Goal: Task Accomplishment & Management: Use online tool/utility

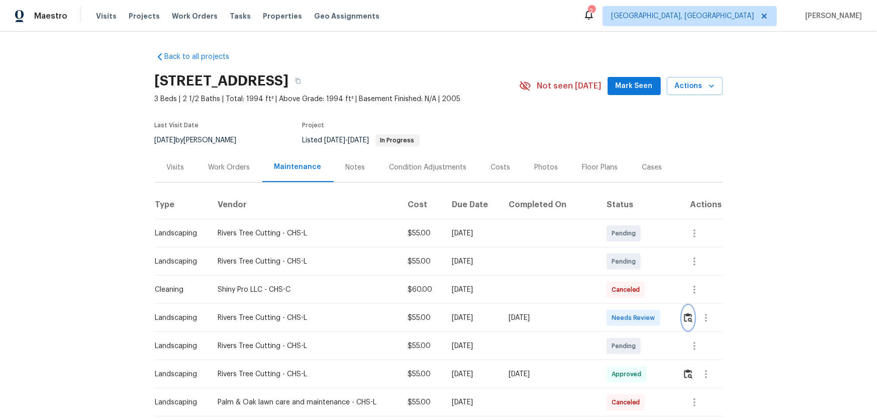
click at [684, 320] on img "button" at bounding box center [688, 318] width 9 height 10
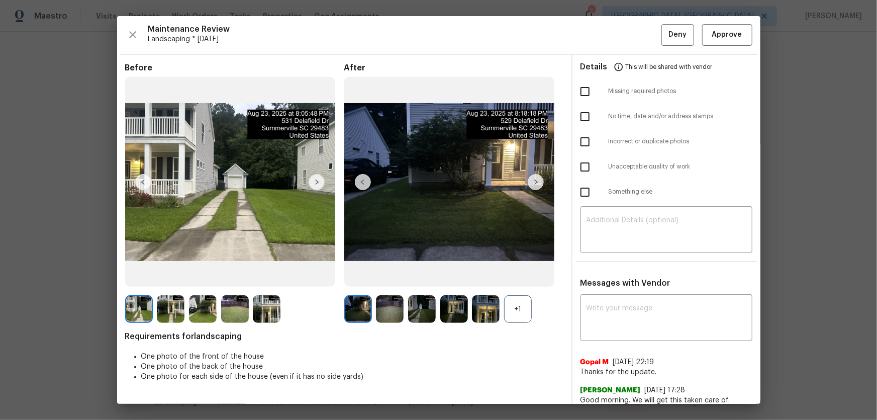
click at [510, 310] on div "+1" at bounding box center [518, 309] width 28 height 28
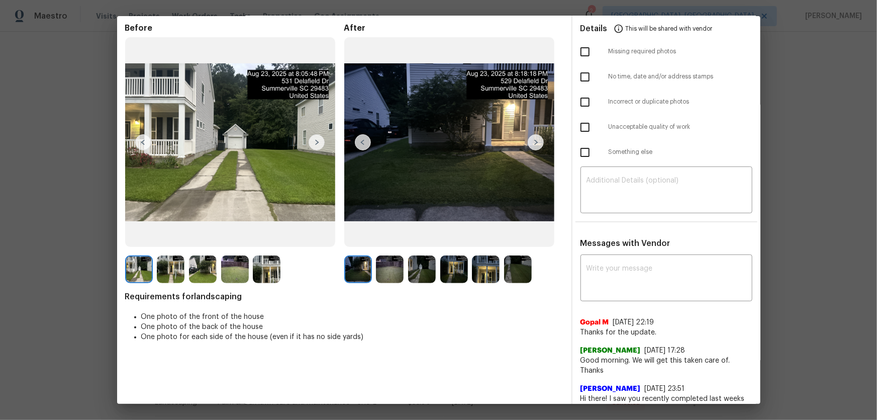
scroll to position [91, 0]
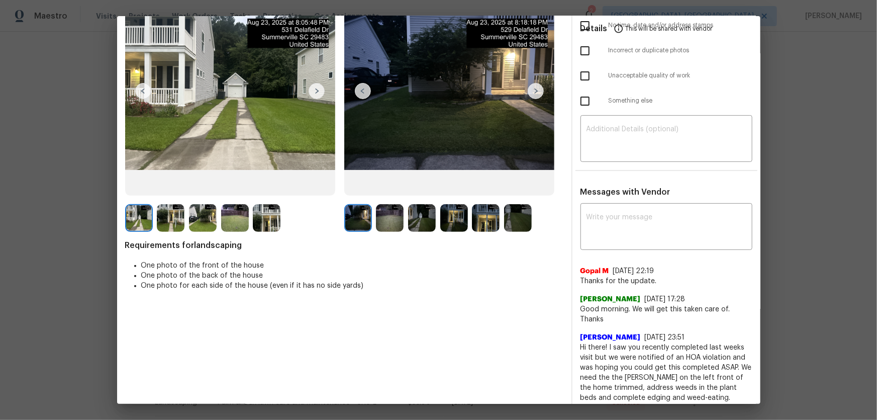
click at [389, 210] on img at bounding box center [390, 218] width 28 height 28
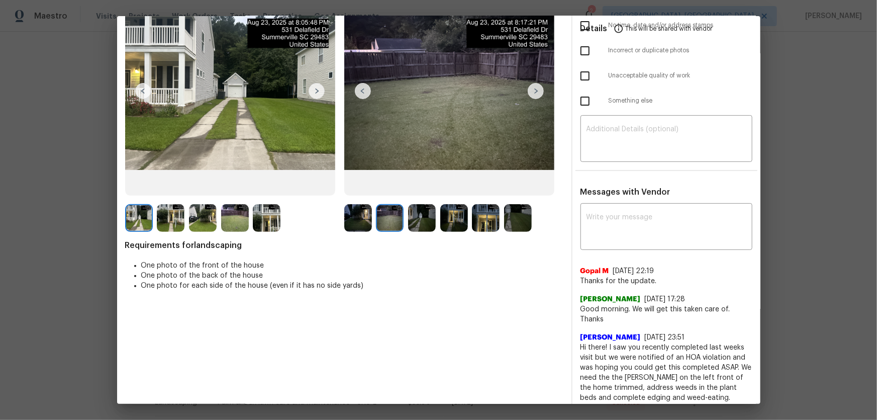
click at [413, 211] on img at bounding box center [422, 218] width 28 height 28
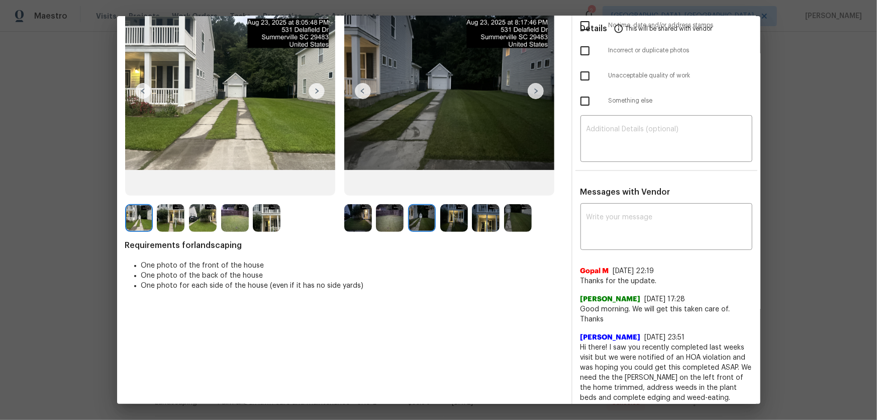
click at [446, 215] on img at bounding box center [454, 218] width 28 height 28
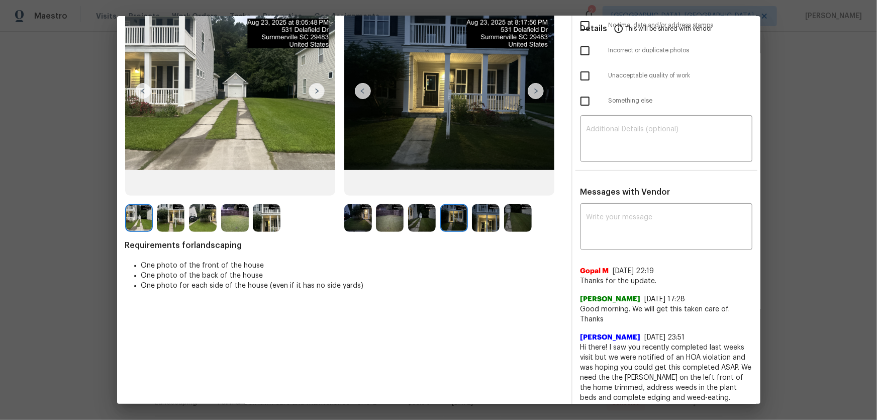
click at [483, 216] on img at bounding box center [486, 218] width 28 height 28
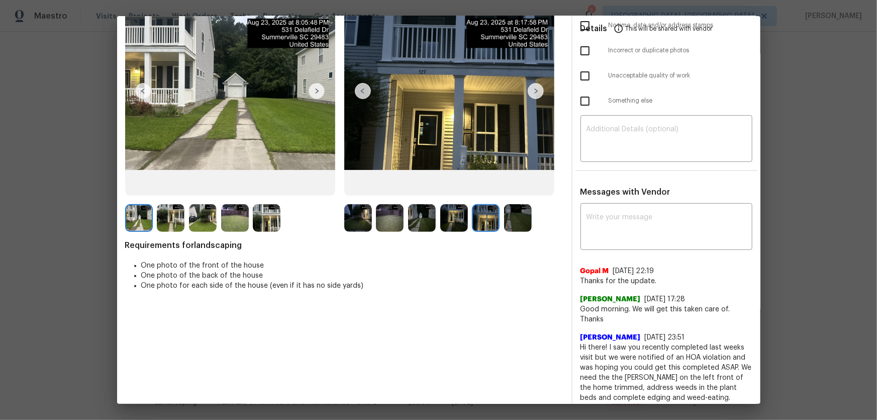
click at [505, 218] on img at bounding box center [518, 218] width 28 height 28
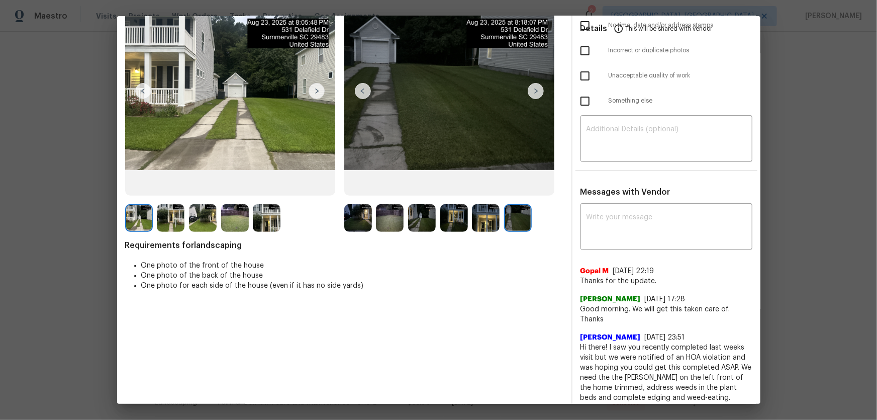
click at [364, 216] on img at bounding box center [358, 218] width 28 height 28
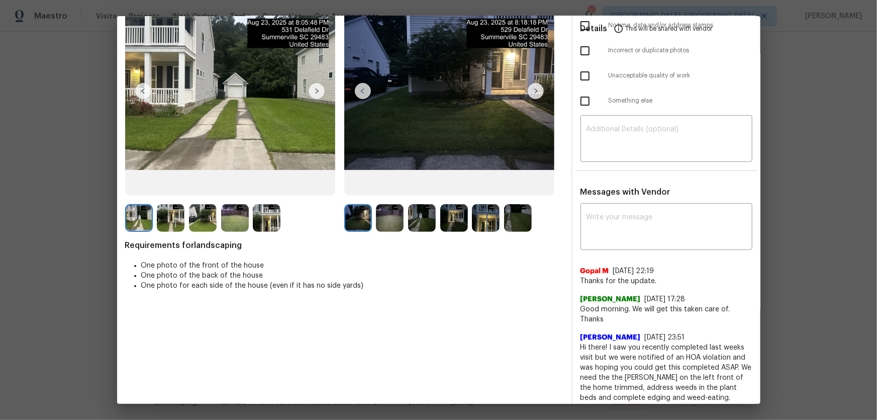
click at [392, 218] on img at bounding box center [390, 218] width 28 height 28
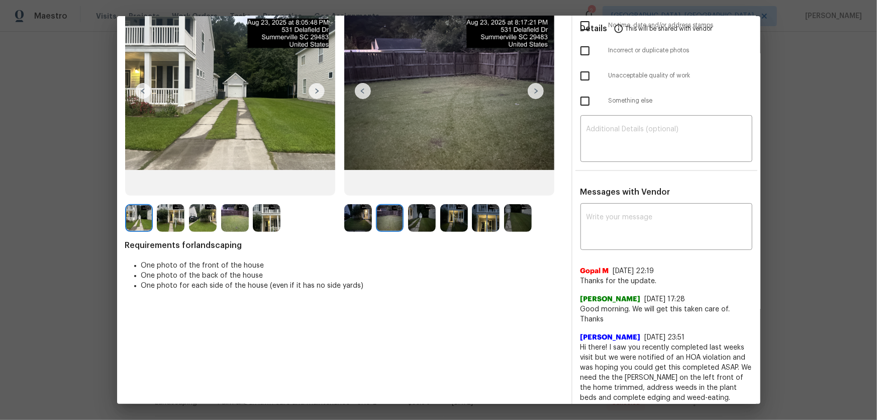
click at [417, 219] on img at bounding box center [422, 218] width 28 height 28
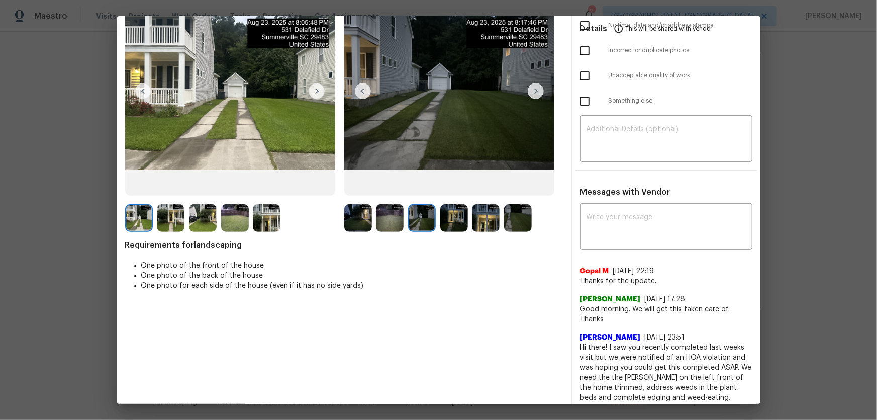
click at [445, 222] on img at bounding box center [454, 218] width 28 height 28
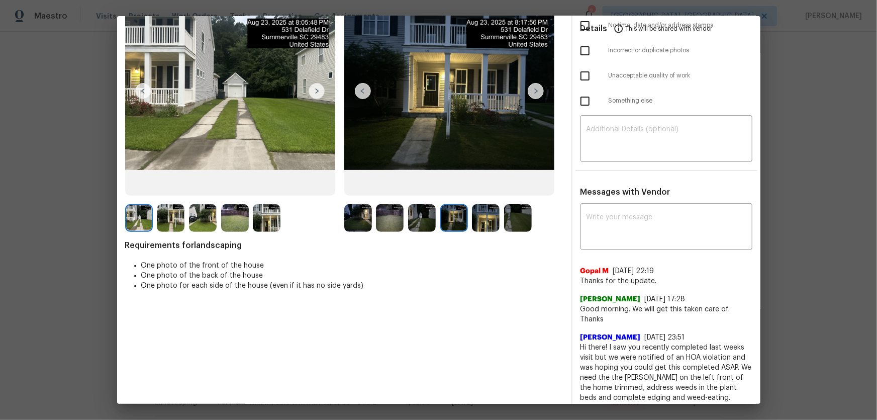
click at [473, 222] on img at bounding box center [486, 218] width 28 height 28
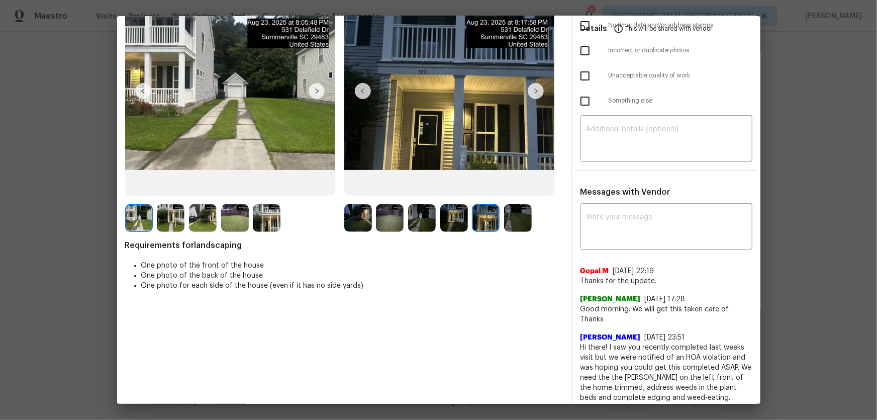
click at [506, 219] on img at bounding box center [518, 218] width 28 height 28
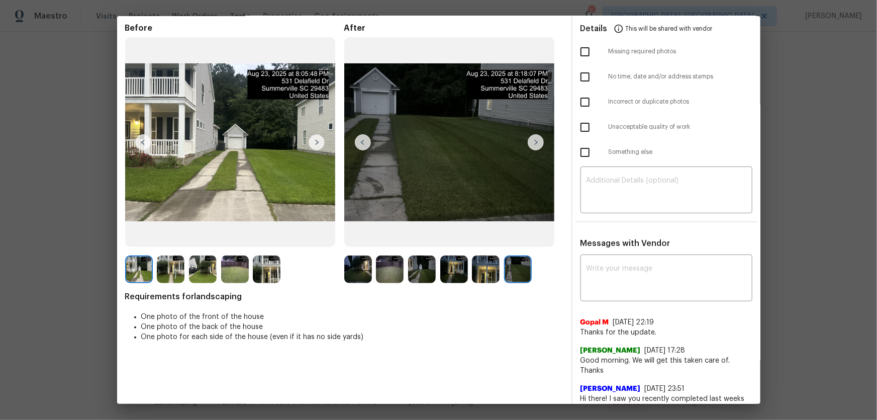
scroll to position [0, 0]
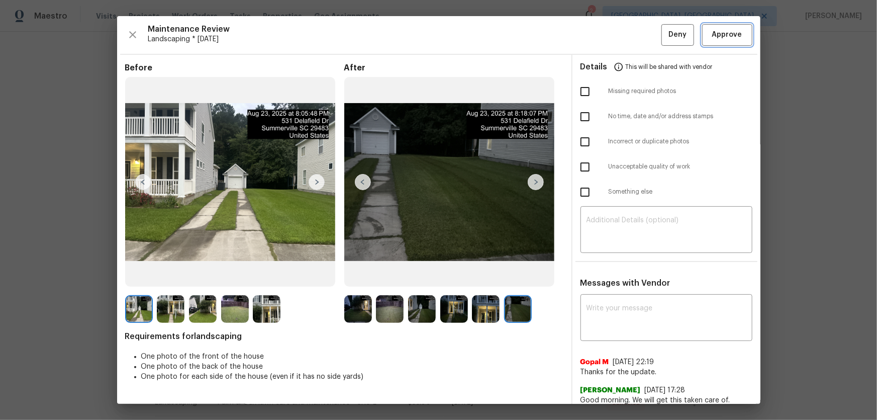
click at [707, 45] on button "Approve" at bounding box center [727, 35] width 50 height 22
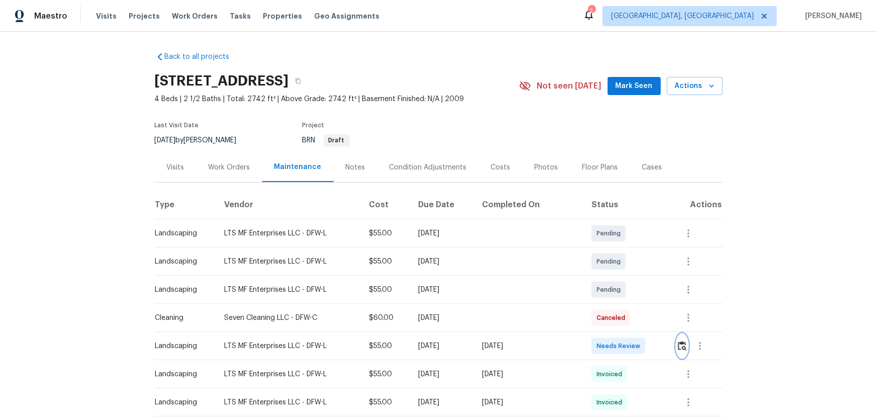
click at [624, 277] on button "button" at bounding box center [683, 346] width 12 height 24
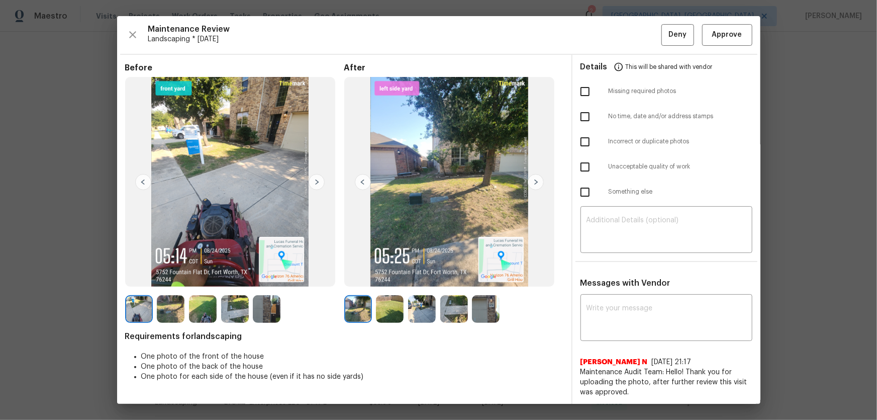
click at [391, 277] on img at bounding box center [390, 309] width 28 height 28
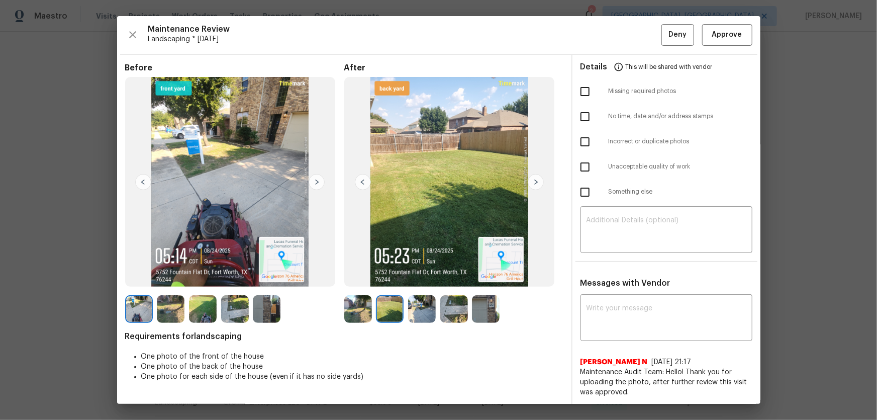
click at [414, 277] on img at bounding box center [422, 309] width 28 height 28
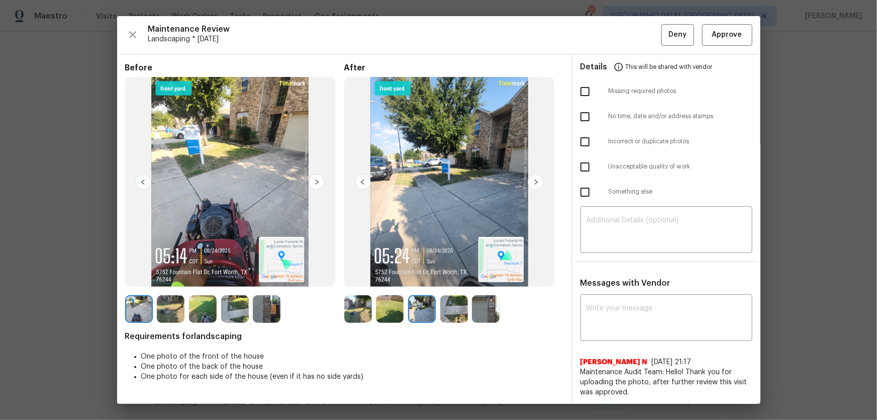
click at [472, 277] on img at bounding box center [486, 309] width 28 height 28
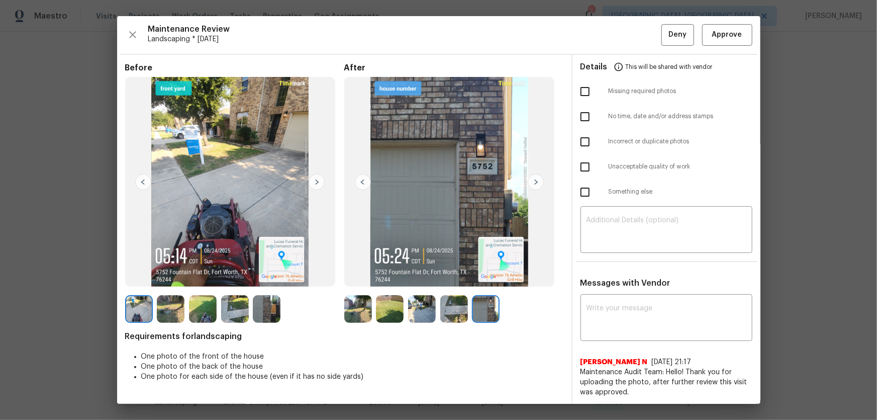
click at [356, 277] on img at bounding box center [358, 309] width 28 height 28
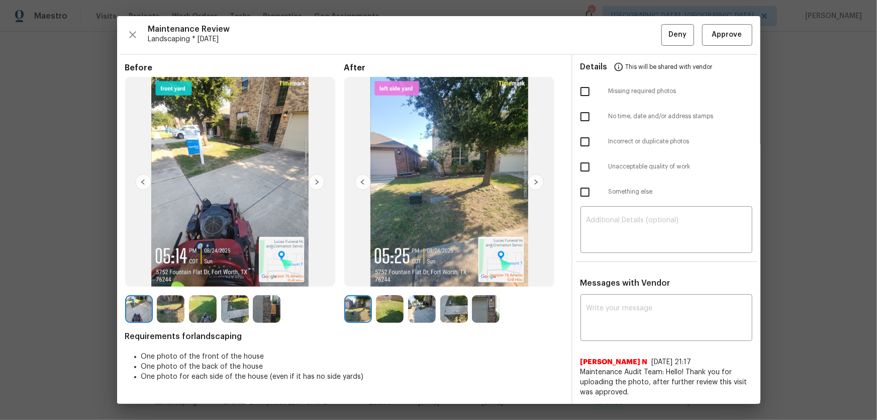
click at [390, 277] on img at bounding box center [390, 309] width 28 height 28
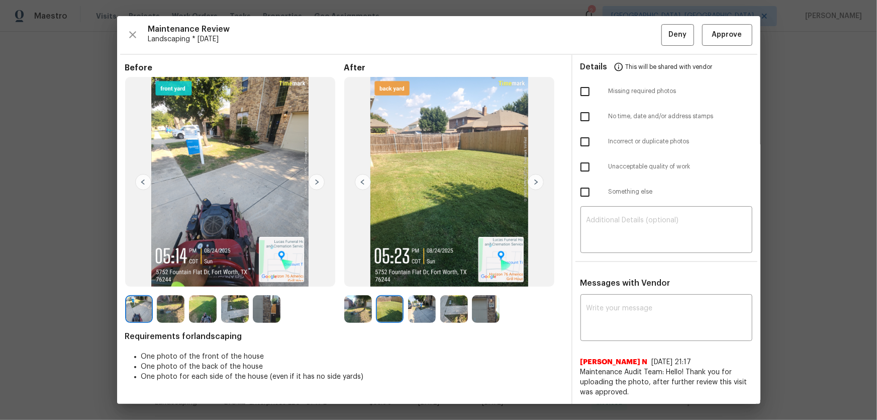
click at [427, 277] on img at bounding box center [422, 309] width 28 height 28
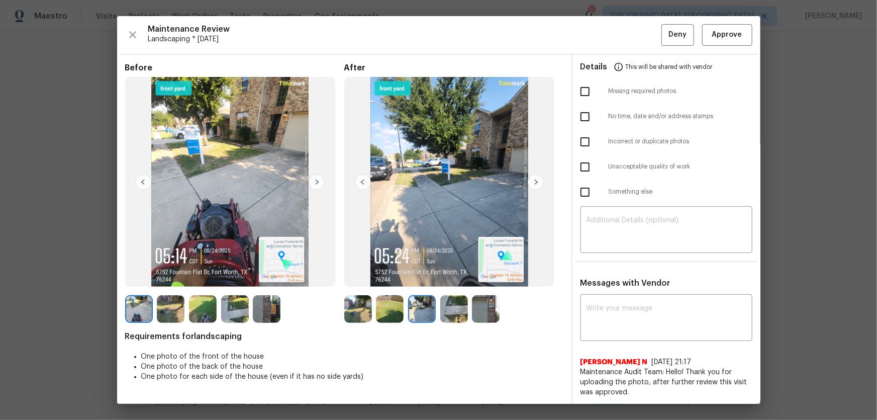
click at [450, 277] on img at bounding box center [454, 309] width 28 height 28
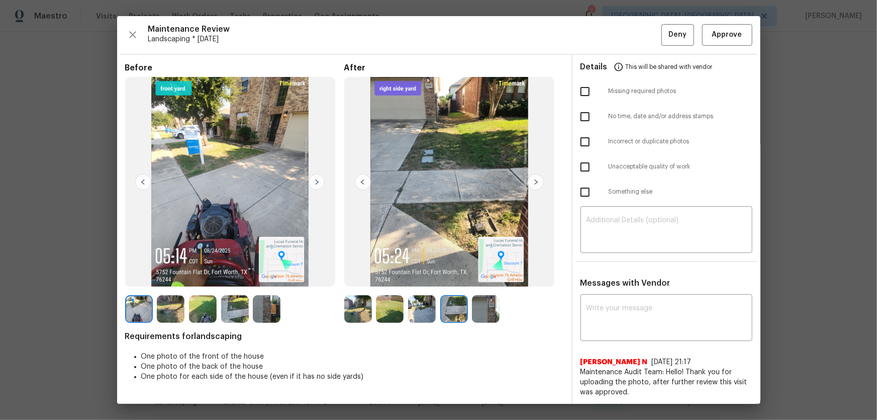
click at [494, 277] on img at bounding box center [486, 309] width 28 height 28
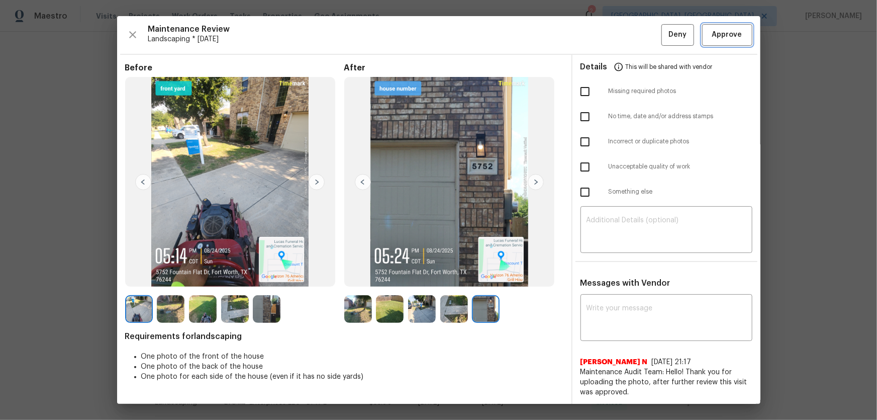
click at [624, 36] on span "Approve" at bounding box center [727, 35] width 30 height 13
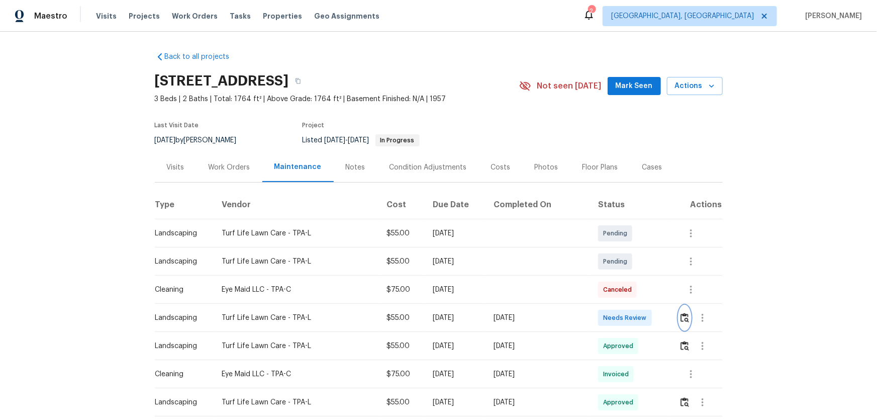
click at [624, 277] on button "button" at bounding box center [685, 318] width 12 height 24
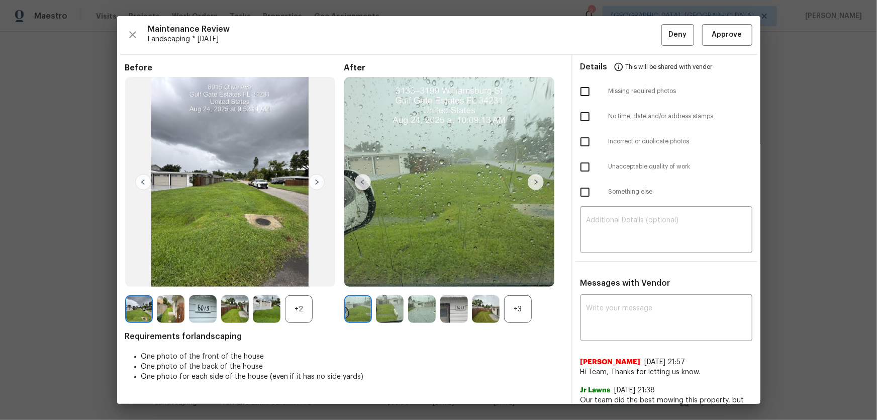
click at [521, 277] on div "+3" at bounding box center [518, 309] width 28 height 28
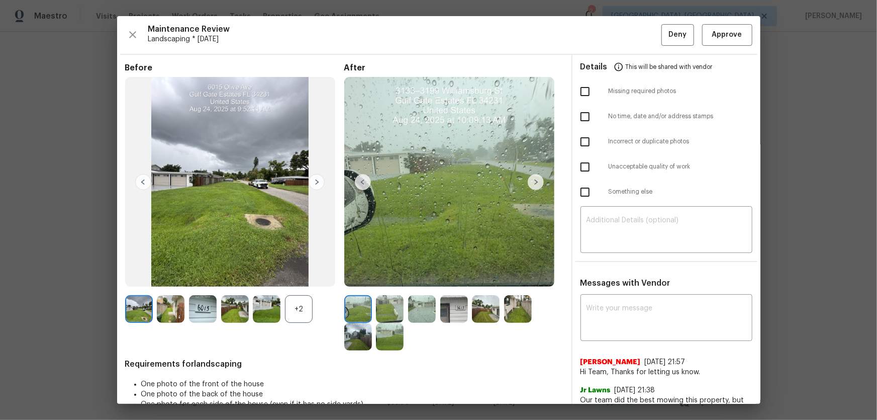
click at [302, 277] on div "+2" at bounding box center [299, 309] width 28 height 28
click at [383, 277] on img at bounding box center [390, 309] width 28 height 28
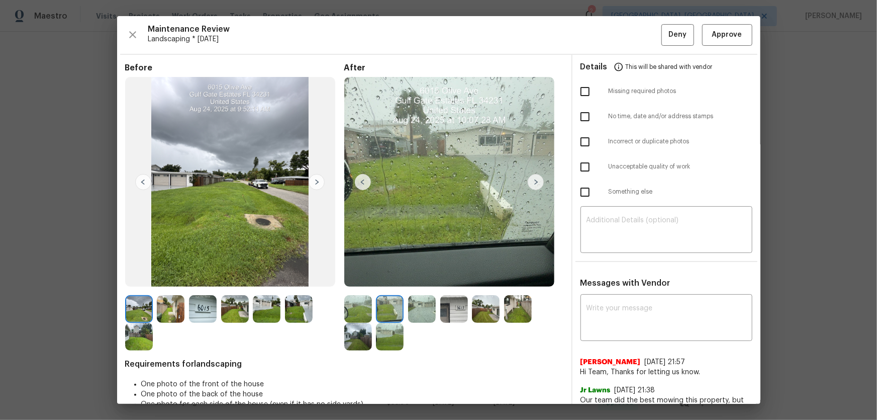
click at [417, 277] on img at bounding box center [422, 309] width 28 height 28
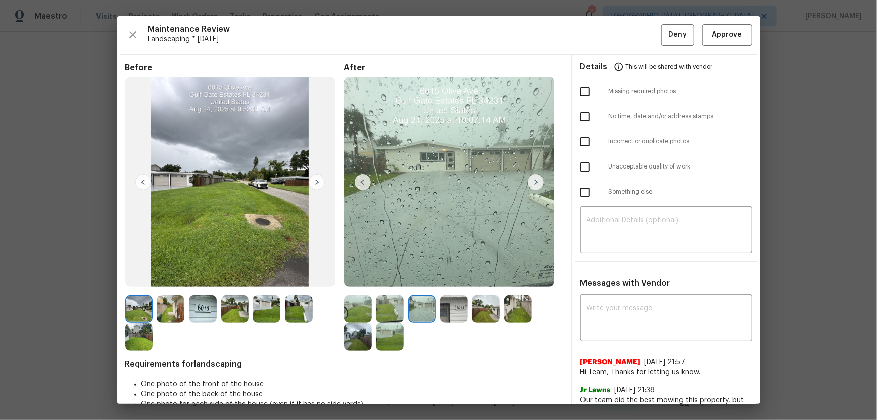
click at [451, 277] on img at bounding box center [454, 309] width 28 height 28
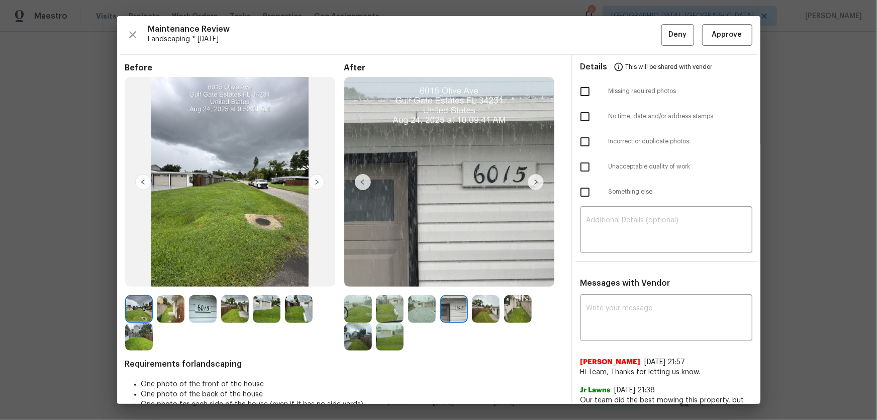
click at [472, 277] on img at bounding box center [486, 309] width 28 height 28
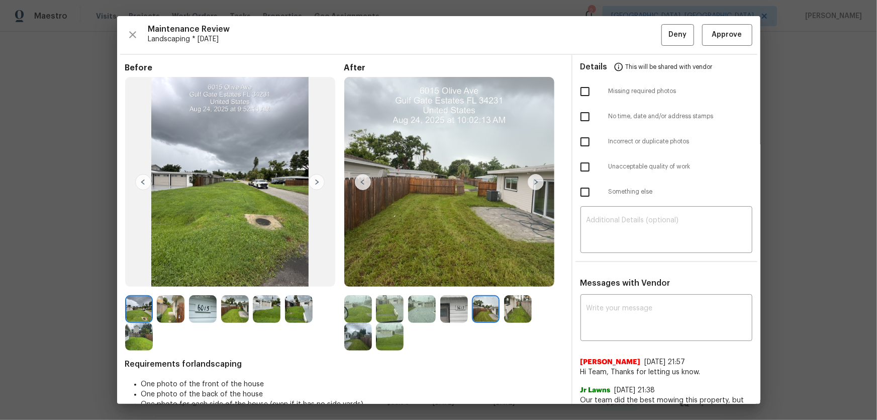
click at [509, 277] on img at bounding box center [518, 309] width 28 height 28
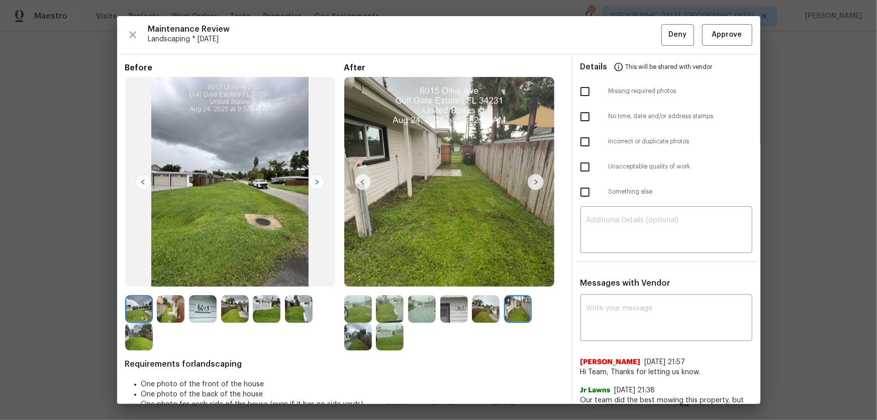
click at [327, 277] on div at bounding box center [234, 322] width 219 height 55
click at [352, 277] on img at bounding box center [358, 337] width 28 height 28
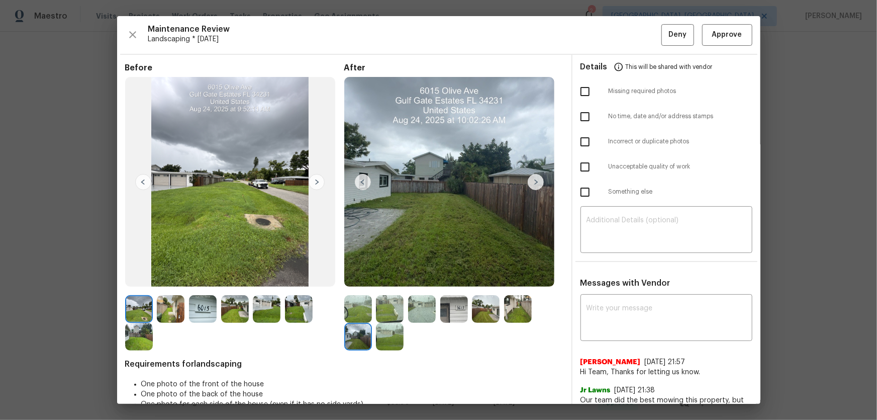
click at [371, 277] on div at bounding box center [360, 337] width 32 height 28
drag, startPoint x: 715, startPoint y: 45, endPoint x: 525, endPoint y: 114, distance: 202.1
click at [624, 45] on button "Approve" at bounding box center [727, 35] width 50 height 22
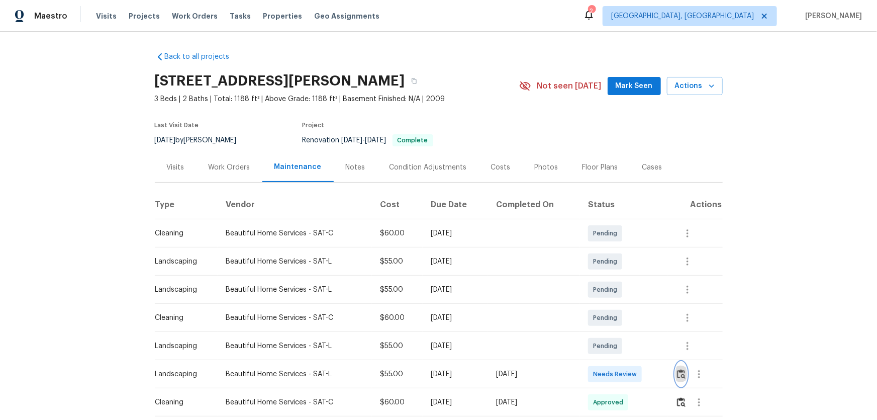
click at [624, 277] on img "button" at bounding box center [681, 374] width 9 height 10
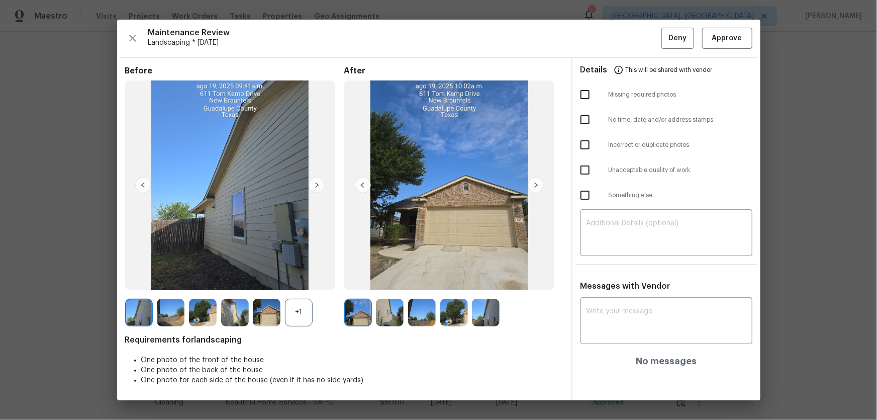
click at [298, 277] on div "+1" at bounding box center [299, 313] width 28 height 28
click at [392, 277] on img at bounding box center [390, 313] width 28 height 28
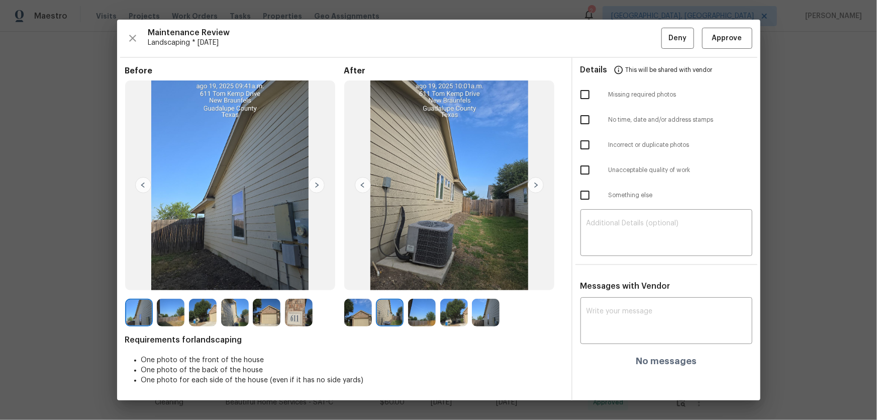
click at [430, 277] on img at bounding box center [422, 313] width 28 height 28
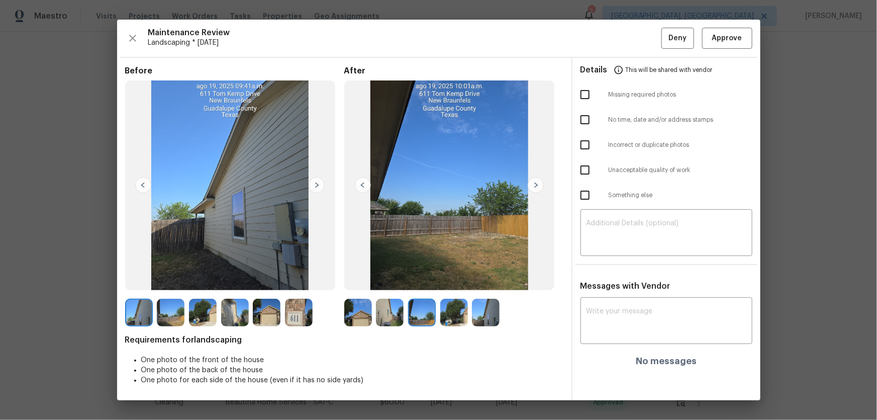
click at [452, 277] on img at bounding box center [454, 313] width 28 height 28
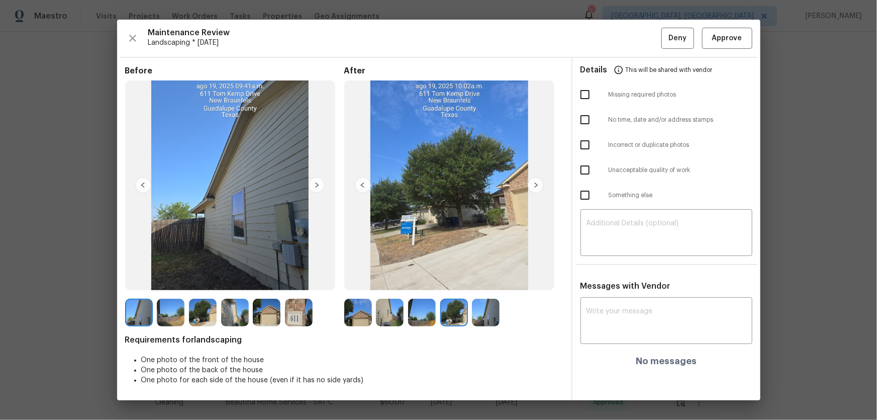
click at [480, 277] on img at bounding box center [486, 313] width 28 height 28
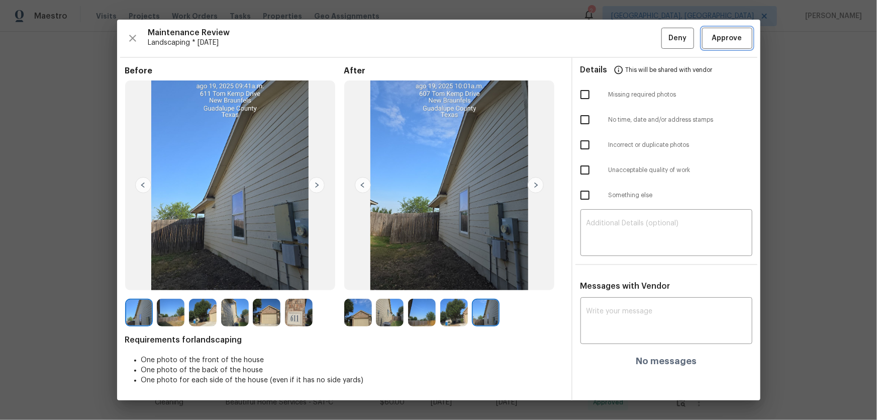
click at [624, 38] on span "Approve" at bounding box center [727, 38] width 30 height 13
